Goal: Navigation & Orientation: Find specific page/section

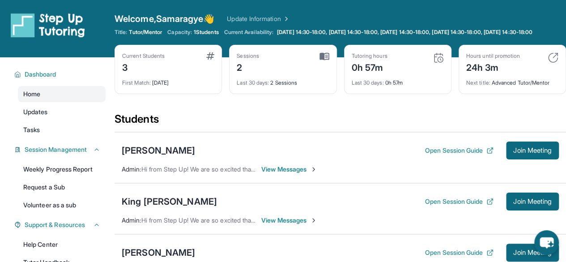
click at [308, 121] on div "Students" at bounding box center [339, 122] width 451 height 20
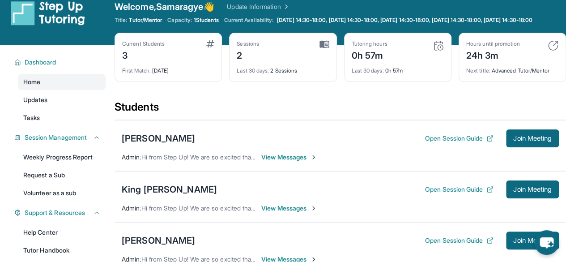
scroll to position [12, 0]
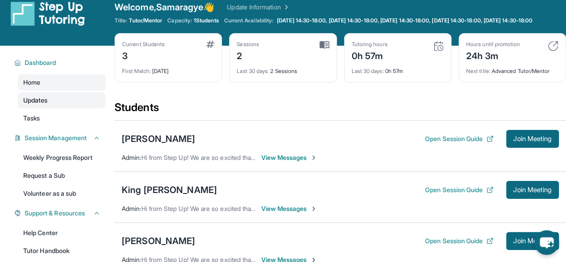
click at [75, 107] on link "Updates" at bounding box center [62, 100] width 88 height 16
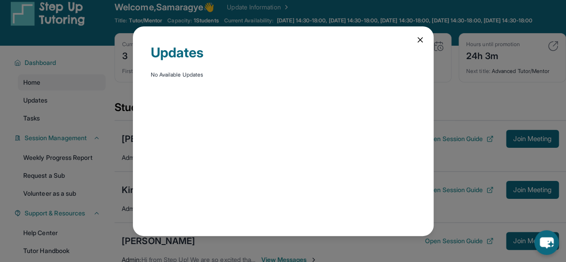
click at [55, 117] on div "Updates No Available Updates" at bounding box center [283, 131] width 566 height 262
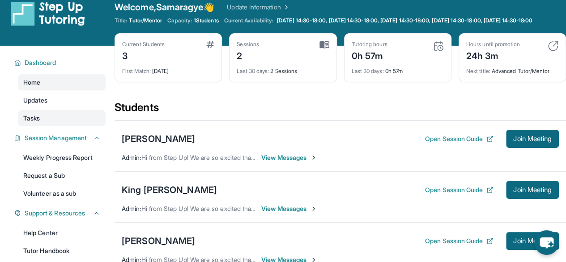
click at [49, 122] on link "Tasks" at bounding box center [62, 118] width 88 height 16
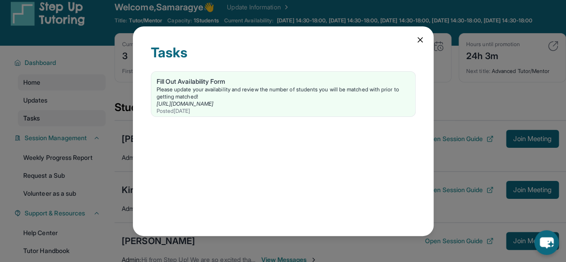
click at [49, 122] on div "Tasks Fill Out Availability Form Please update your availability and review the…" at bounding box center [283, 131] width 566 height 262
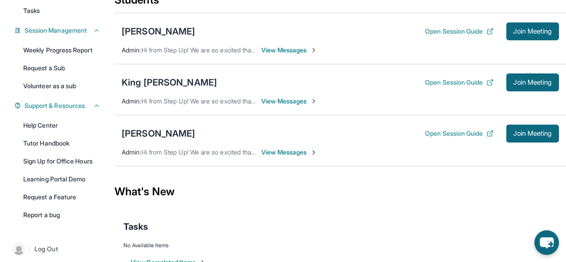
scroll to position [151, 0]
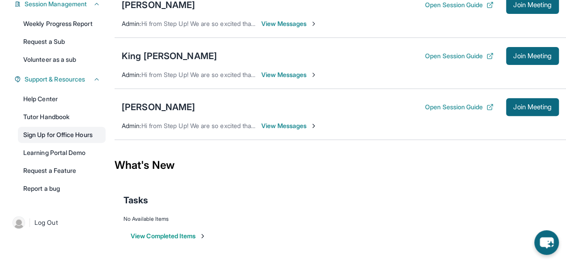
click at [83, 137] on link "Sign Up for Office Hours" at bounding box center [62, 135] width 88 height 16
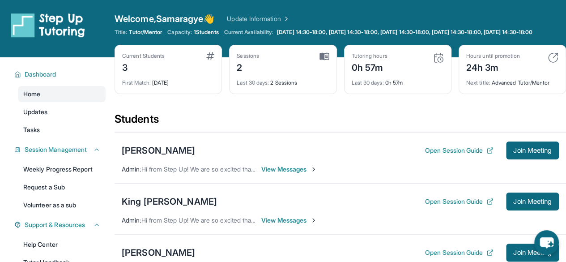
click at [301, 86] on div "Last 30 days : 2 Sessions" at bounding box center [283, 80] width 92 height 13
click at [336, 67] on div "Current Students 3 First Match : [DATE] Sessions 2 Last 30 days : 2 Sessions Tu…" at bounding box center [339, 78] width 451 height 67
click at [328, 60] on img at bounding box center [324, 56] width 10 height 8
